Goal: Transaction & Acquisition: Purchase product/service

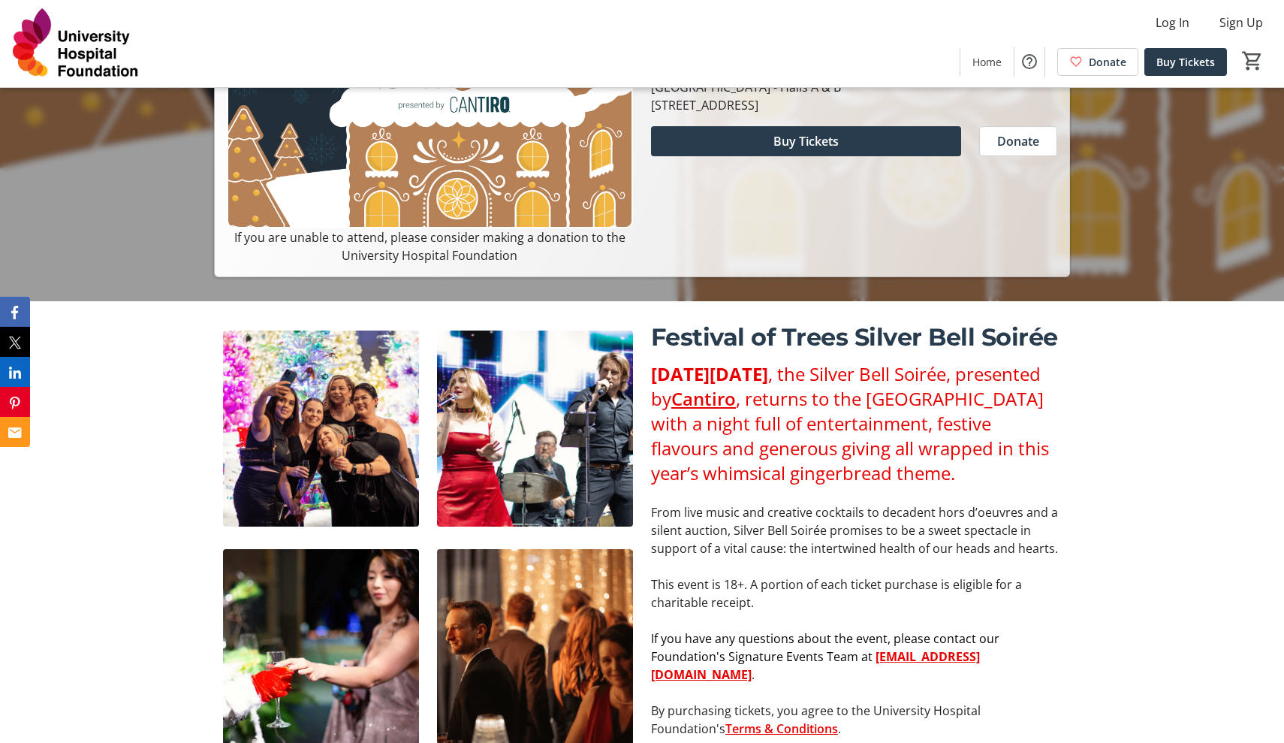
scroll to position [439, 0]
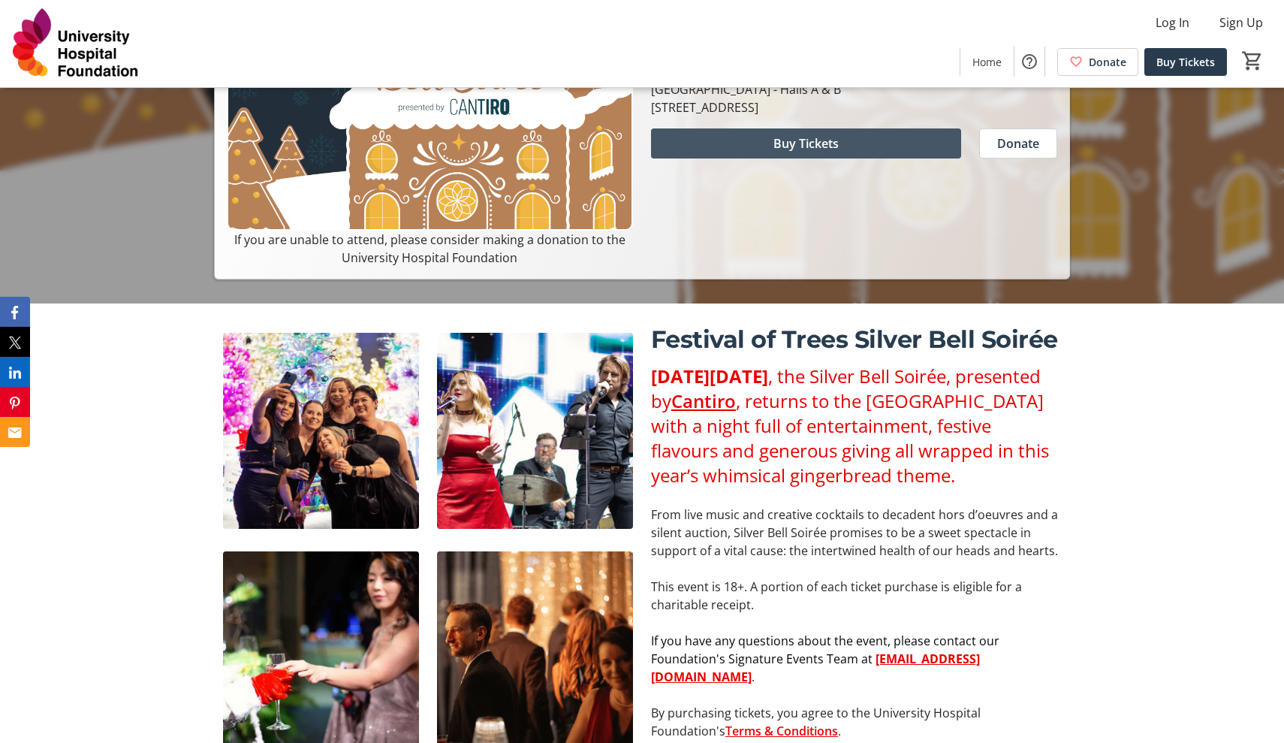
click at [804, 142] on span "Buy Tickets" at bounding box center [805, 143] width 65 height 18
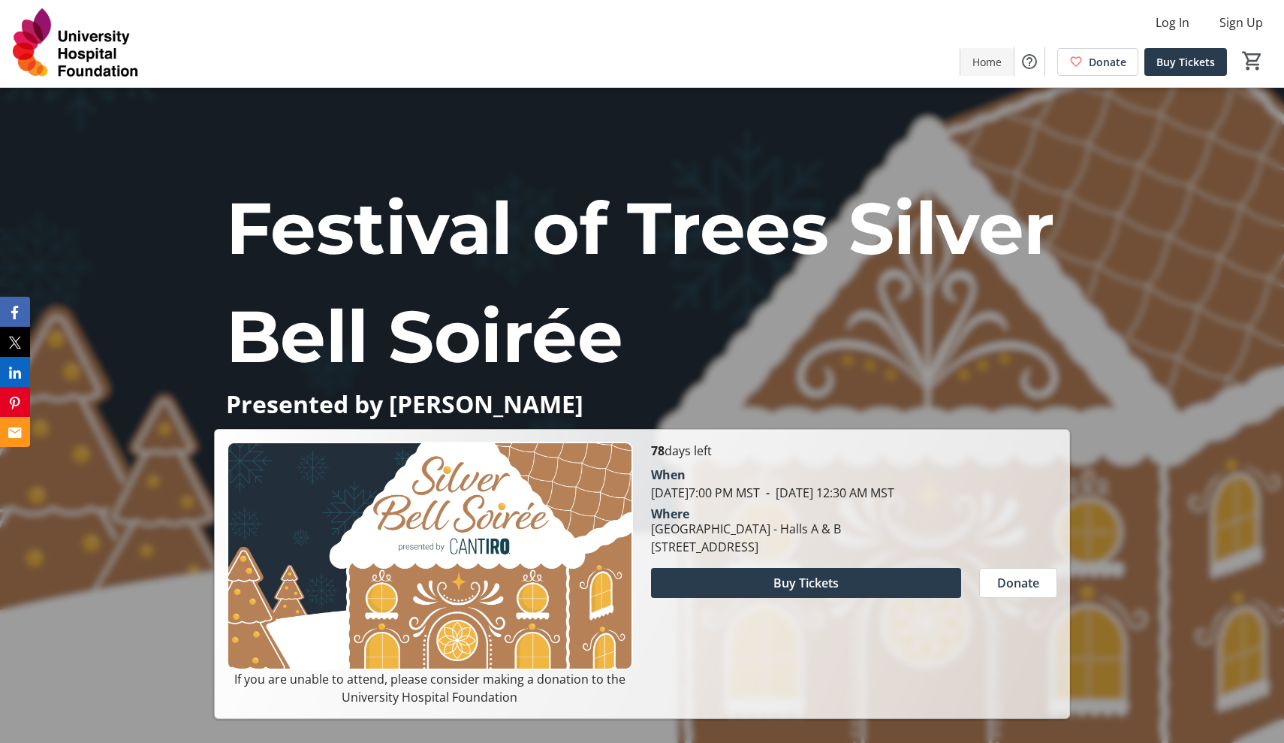
click at [985, 62] on span "Home" at bounding box center [986, 62] width 29 height 16
click at [76, 44] on img at bounding box center [76, 43] width 134 height 75
click at [26, 44] on img at bounding box center [76, 43] width 134 height 75
click at [993, 57] on span "Home" at bounding box center [986, 62] width 29 height 16
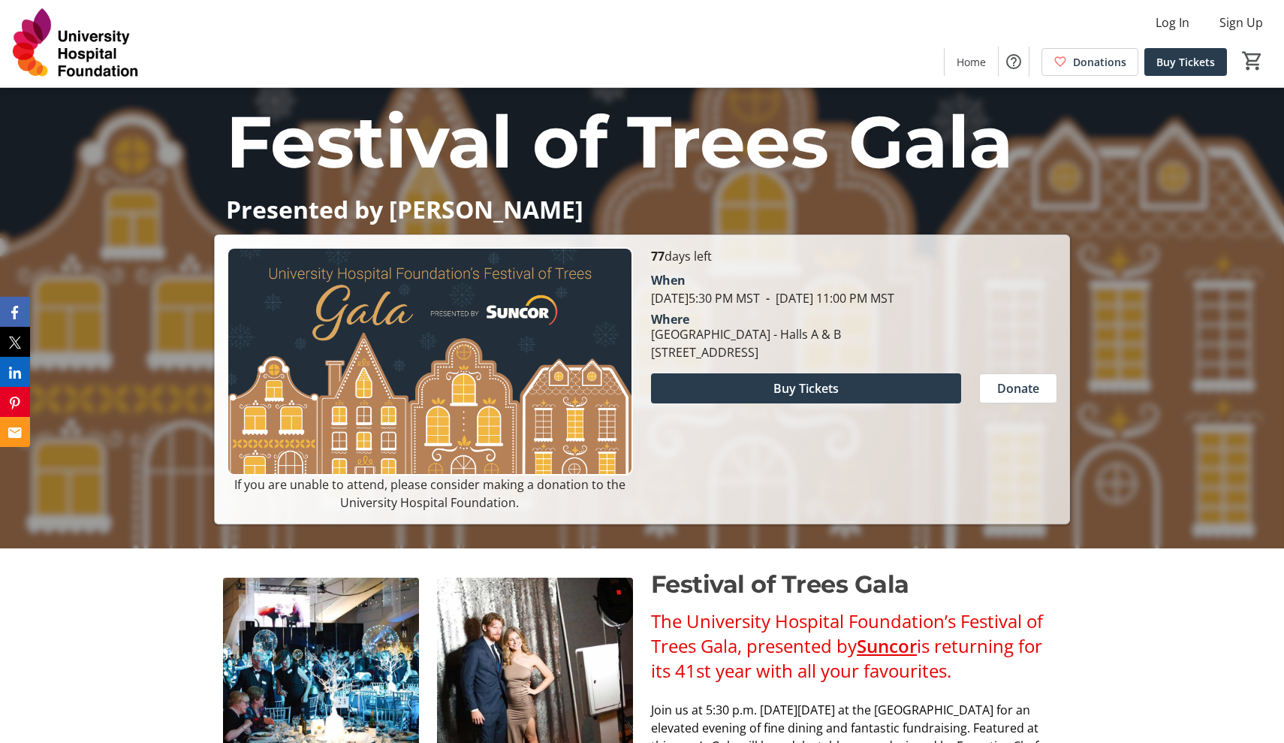
scroll to position [209, 0]
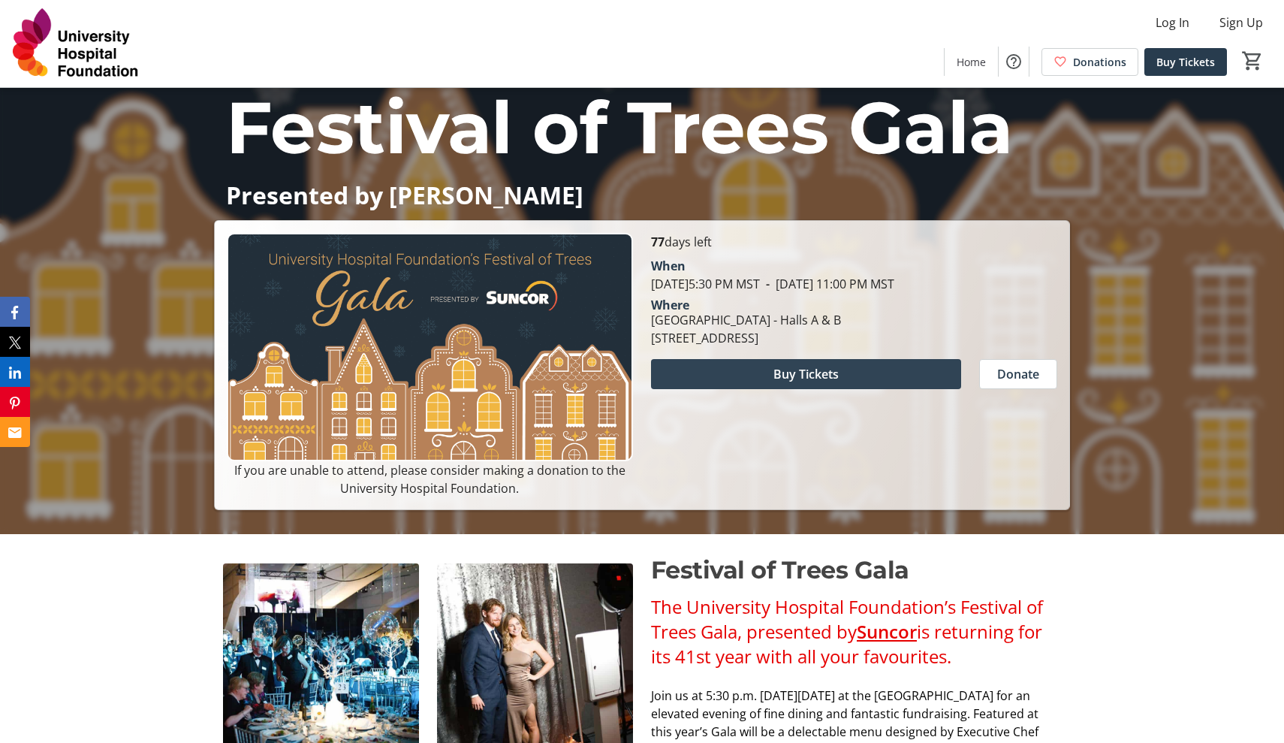
click at [819, 377] on span "Buy Tickets" at bounding box center [805, 374] width 65 height 18
